Goal: Information Seeking & Learning: Learn about a topic

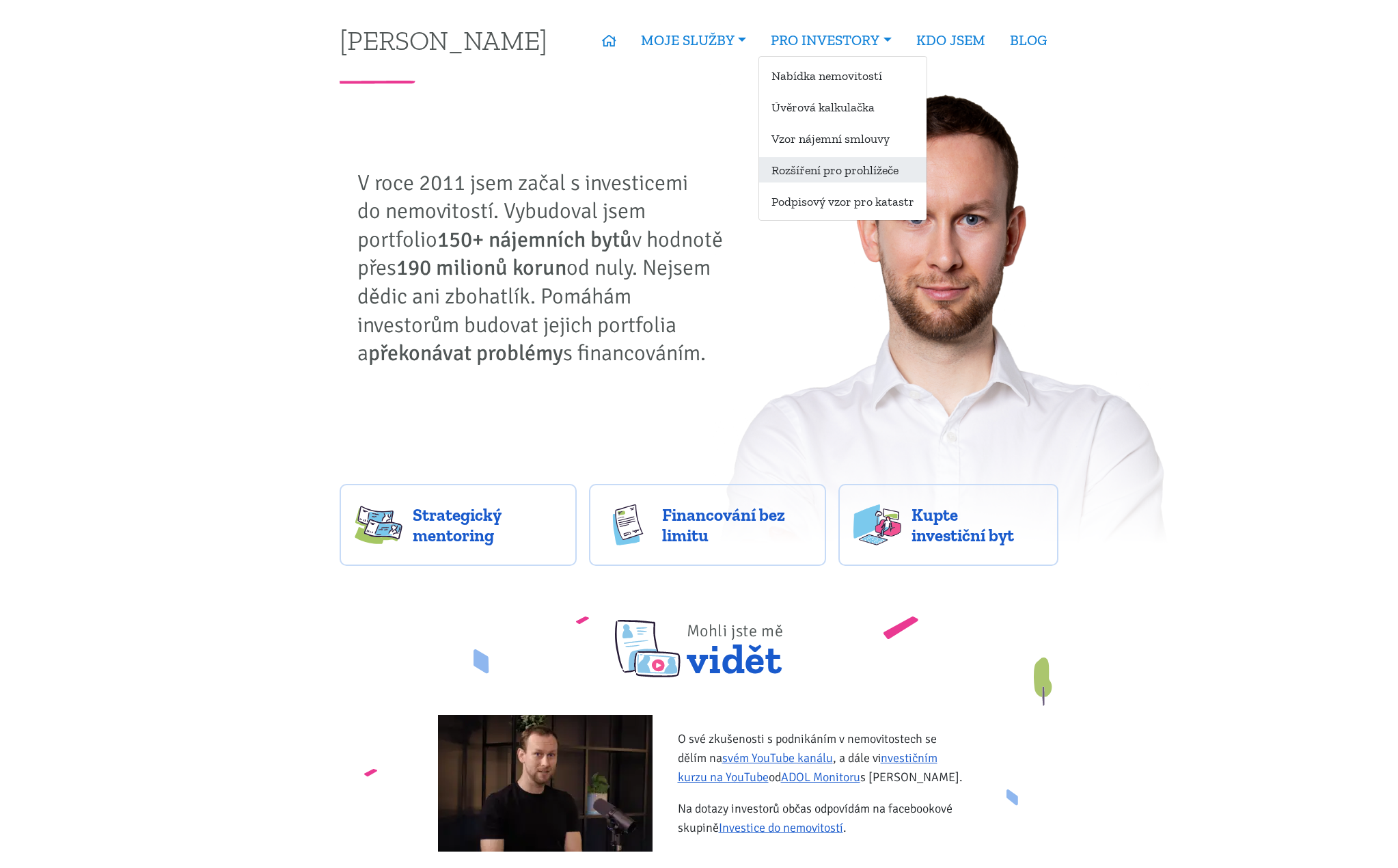
click at [864, 176] on link "Rozšíření pro prohlížeče" at bounding box center [843, 169] width 168 height 25
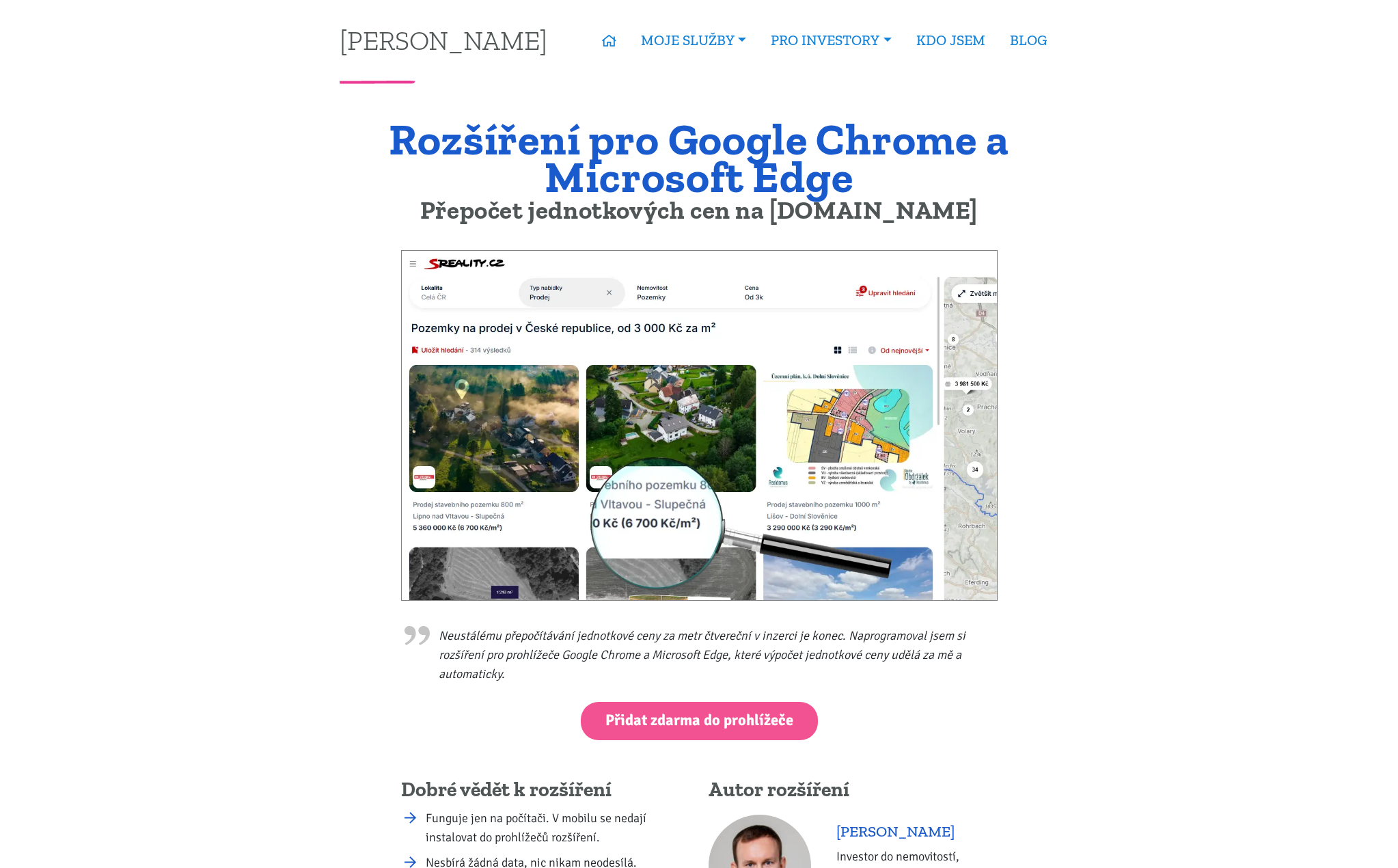
click at [718, 414] on img at bounding box center [699, 426] width 597 height 352
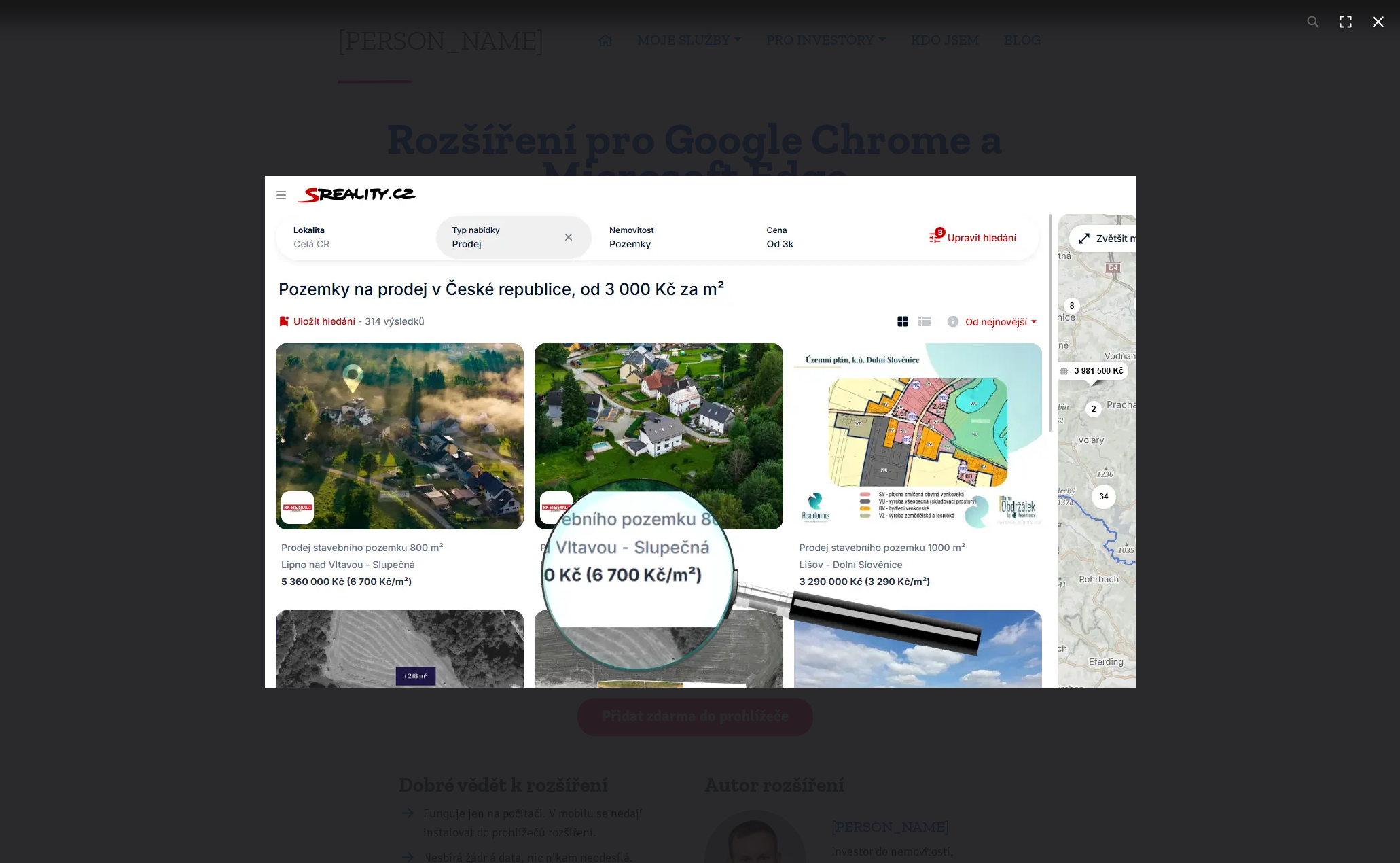
click at [726, 117] on div "You can close this modal content with the ESC key" at bounding box center [700, 431] width 1400 height 863
